Goal: Task Accomplishment & Management: Complete application form

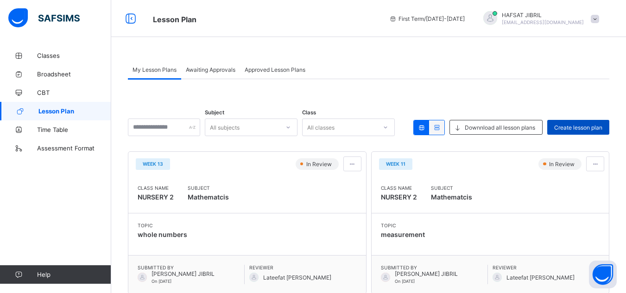
click at [572, 126] on span "Create lesson plan" at bounding box center [578, 127] width 48 height 7
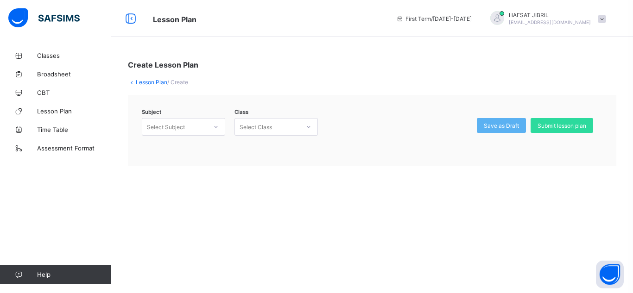
click at [219, 129] on div at bounding box center [216, 127] width 16 height 15
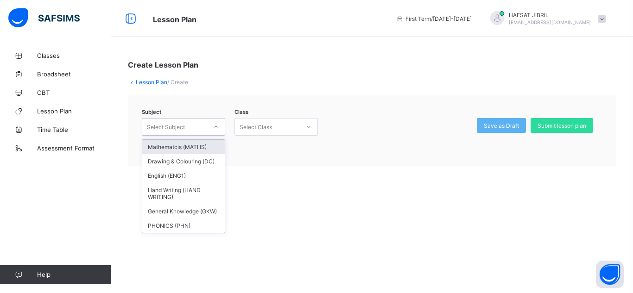
click at [210, 145] on div "Mathematcis (MATHS)" at bounding box center [183, 147] width 82 height 14
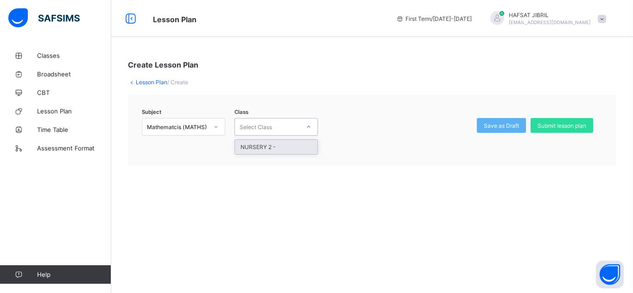
click at [306, 129] on icon at bounding box center [309, 126] width 6 height 9
click at [307, 148] on div "NURSERY 2 -" at bounding box center [276, 147] width 82 height 14
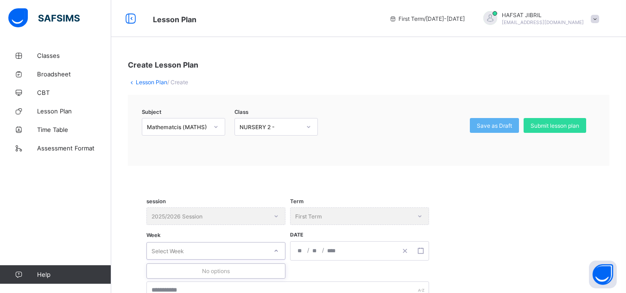
click at [274, 254] on icon at bounding box center [276, 250] width 6 height 9
type input "*"
click at [425, 256] on button "button" at bounding box center [421, 251] width 16 height 19
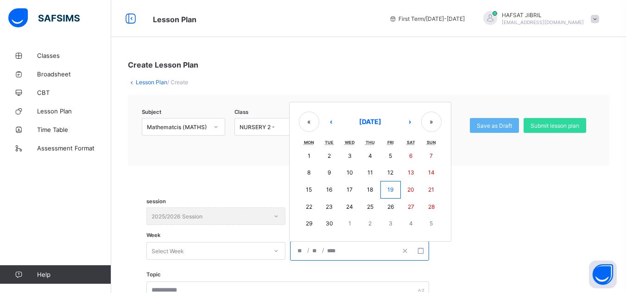
click at [309, 210] on abbr "22" at bounding box center [309, 206] width 6 height 7
type input "**********"
type input "*"
type input "**"
type input "****"
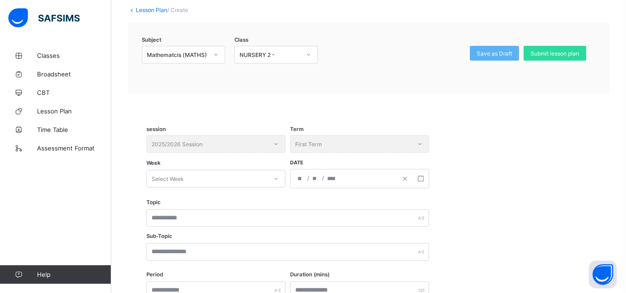
scroll to position [93, 0]
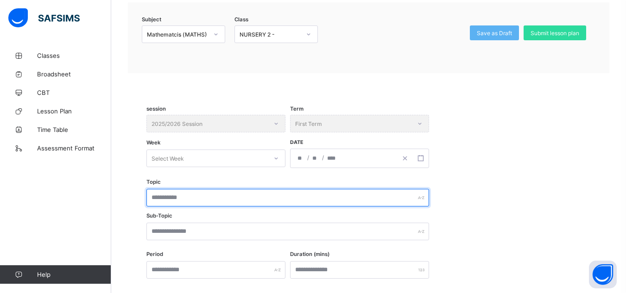
click at [205, 195] on input "text" at bounding box center [287, 198] width 283 height 18
type input "**********"
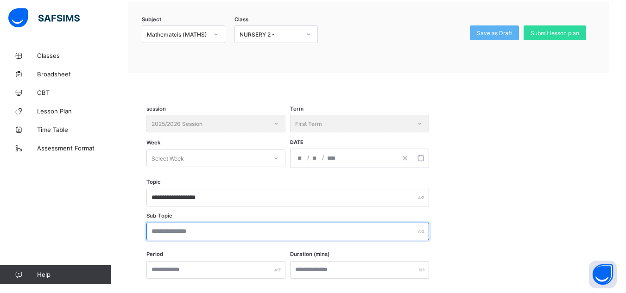
click at [223, 236] on input "text" at bounding box center [287, 232] width 283 height 18
type input "**********"
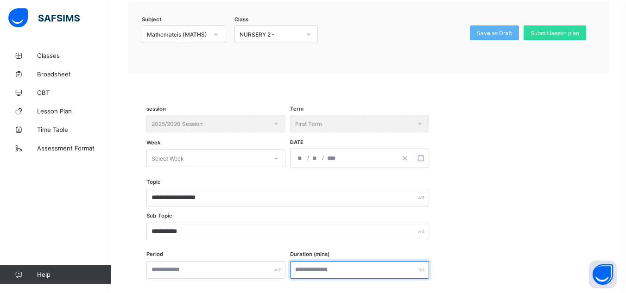
click at [366, 263] on input "number" at bounding box center [359, 270] width 139 height 18
type input "*"
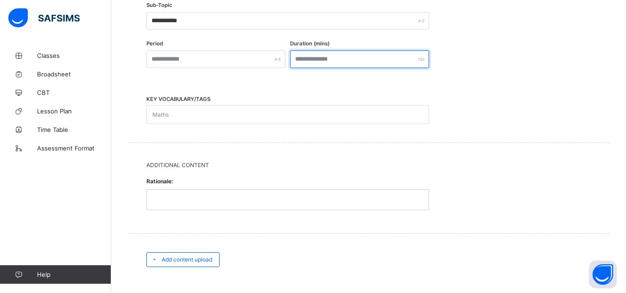
scroll to position [315, 0]
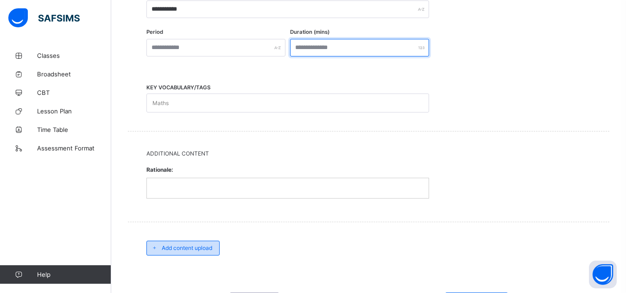
type input "**"
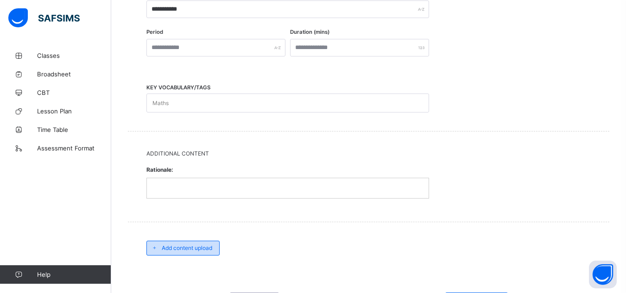
click at [205, 255] on div "Add content upload" at bounding box center [182, 248] width 73 height 15
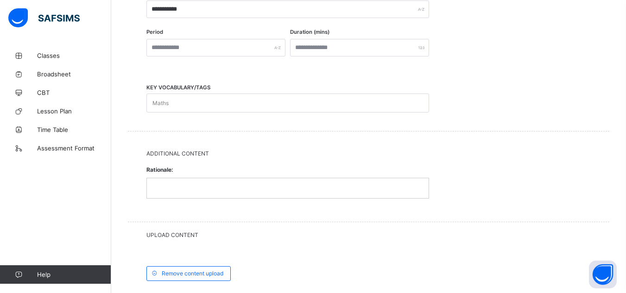
click at [181, 186] on p at bounding box center [288, 188] width 268 height 8
click at [184, 150] on span "Additional Content" at bounding box center [368, 153] width 444 height 7
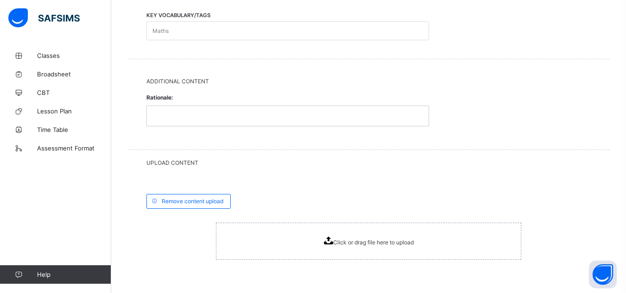
scroll to position [408, 0]
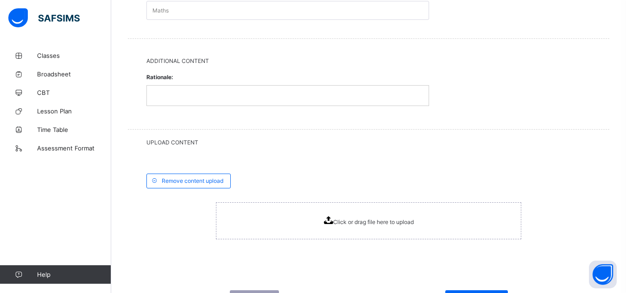
click at [373, 220] on span "Click or drag file here to upload" at bounding box center [373, 222] width 81 height 7
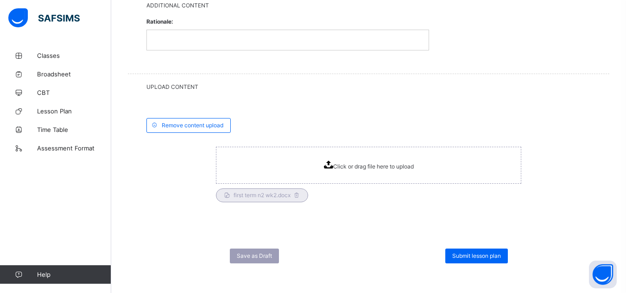
scroll to position [466, 0]
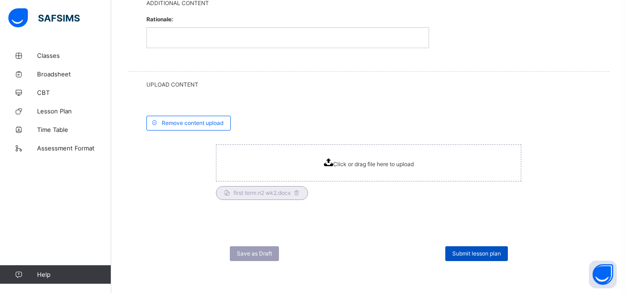
click at [487, 257] on div "Submit lesson plan" at bounding box center [476, 253] width 63 height 15
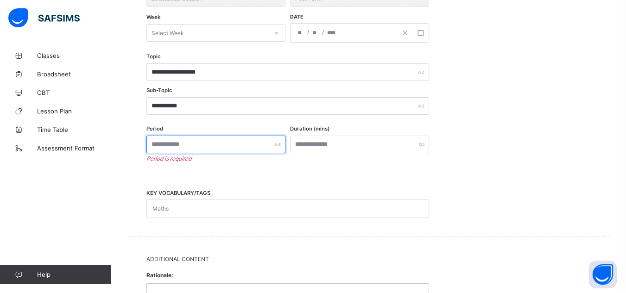
click at [238, 144] on input "text" at bounding box center [215, 145] width 139 height 18
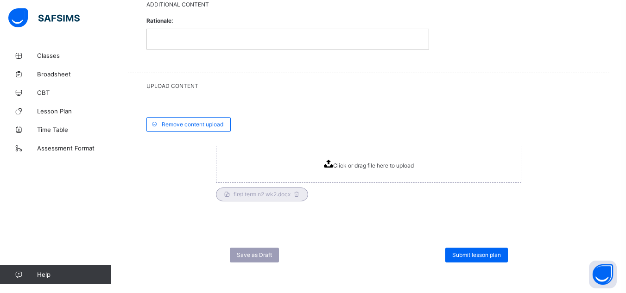
scroll to position [466, 0]
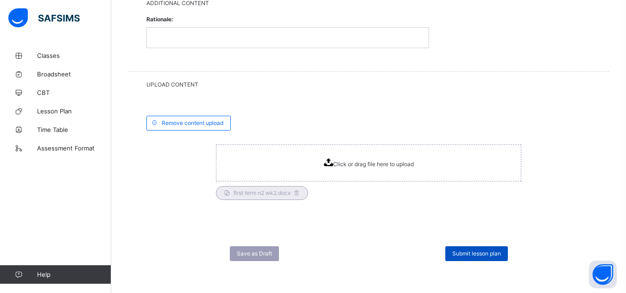
type input "*"
click at [501, 252] on span "Submit lesson plan" at bounding box center [476, 253] width 49 height 7
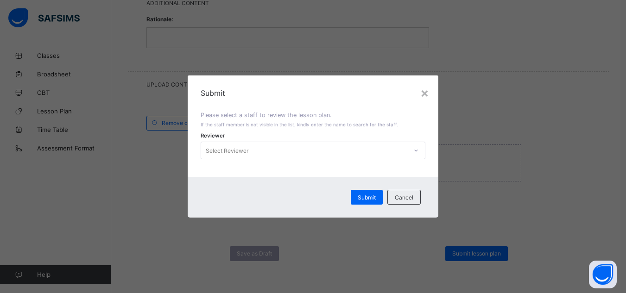
click at [413, 154] on div at bounding box center [416, 150] width 16 height 15
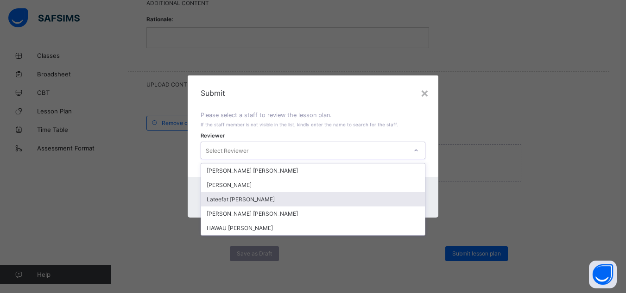
click at [402, 196] on div "Lateefat [PERSON_NAME]" at bounding box center [312, 199] width 223 height 14
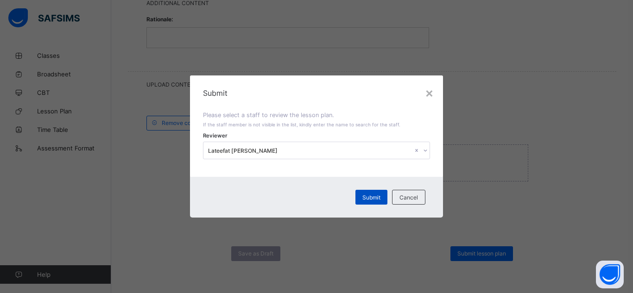
click at [362, 201] on div "Submit" at bounding box center [371, 197] width 32 height 15
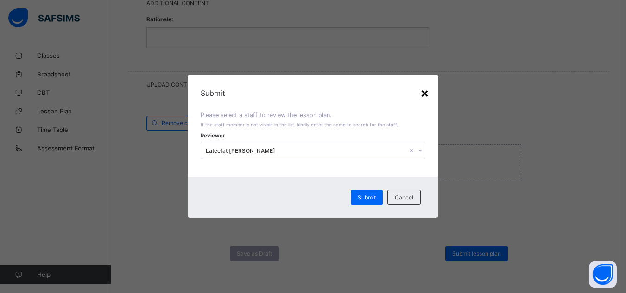
click at [425, 93] on div "×" at bounding box center [424, 93] width 9 height 16
